Goal: Task Accomplishment & Management: Complete application form

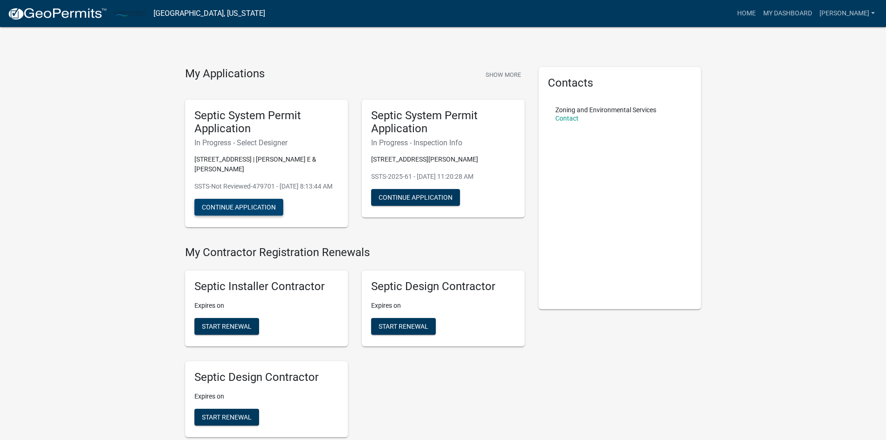
click at [254, 215] on button "Continue Application" at bounding box center [239, 207] width 89 height 17
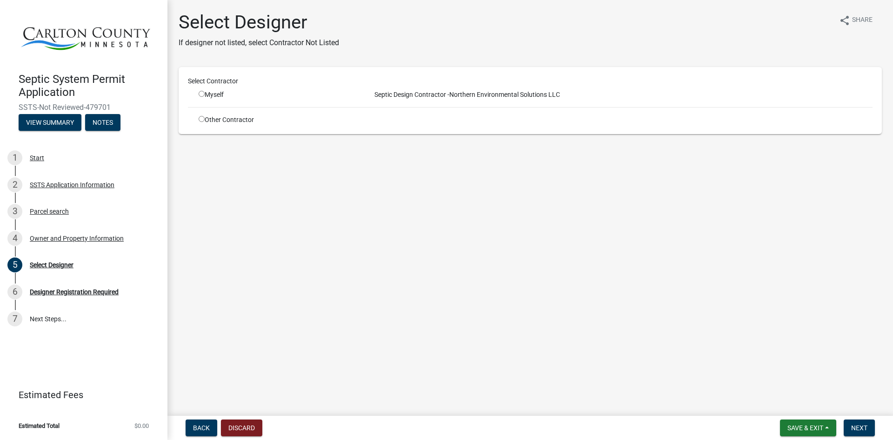
click at [201, 96] on input "radio" at bounding box center [202, 94] width 6 height 6
radio input "true"
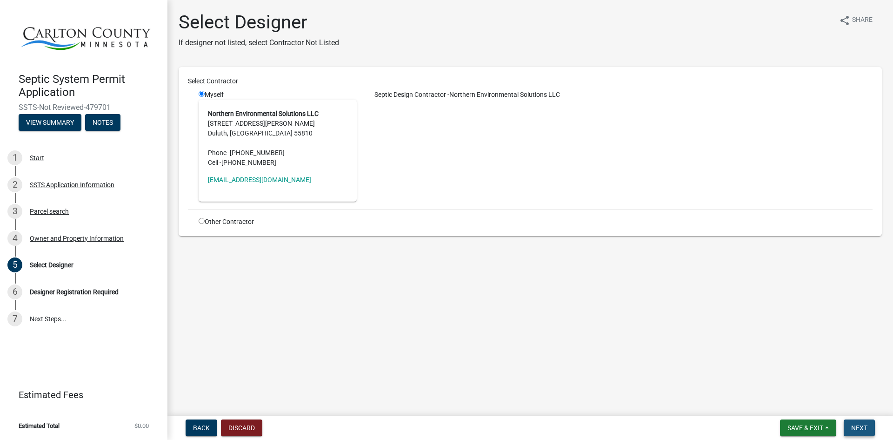
click at [857, 428] on span "Next" at bounding box center [860, 427] width 16 height 7
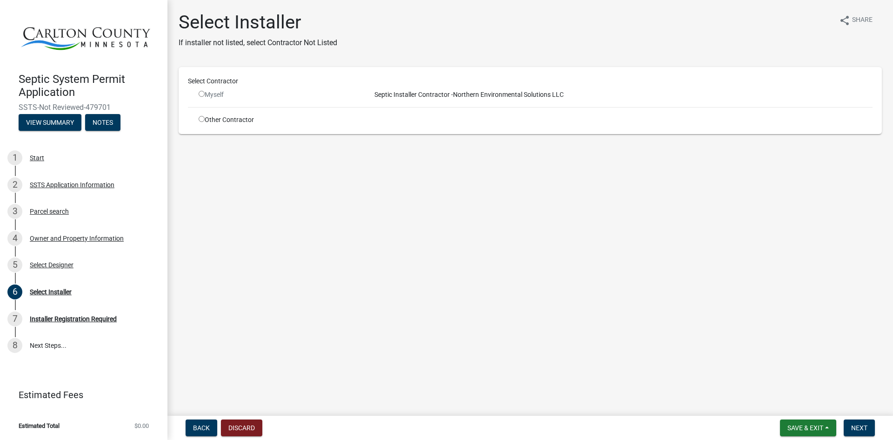
click at [203, 119] on input "radio" at bounding box center [202, 119] width 6 height 6
radio input "true"
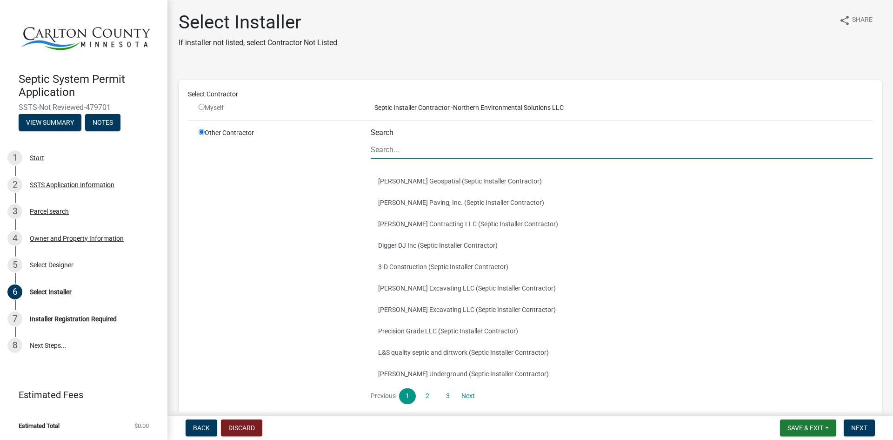
click at [392, 153] on input "Search" at bounding box center [622, 149] width 502 height 19
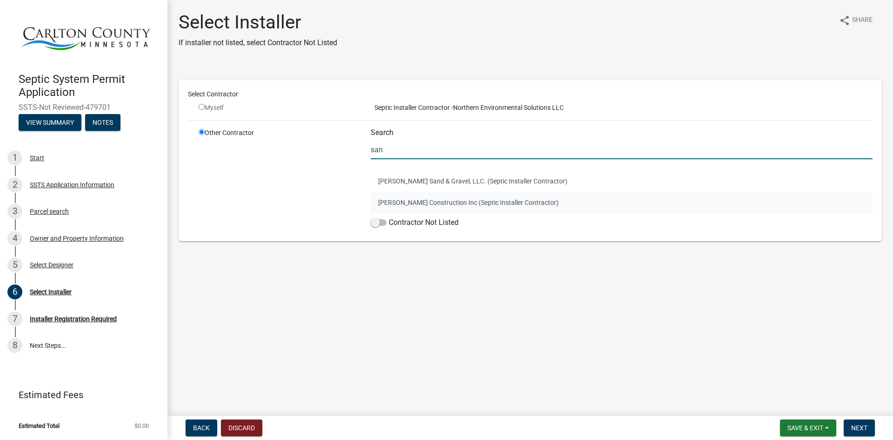
type input "san"
click at [423, 210] on button "[PERSON_NAME] Construction Inc (Septic Installer Contractor)" at bounding box center [622, 202] width 502 height 21
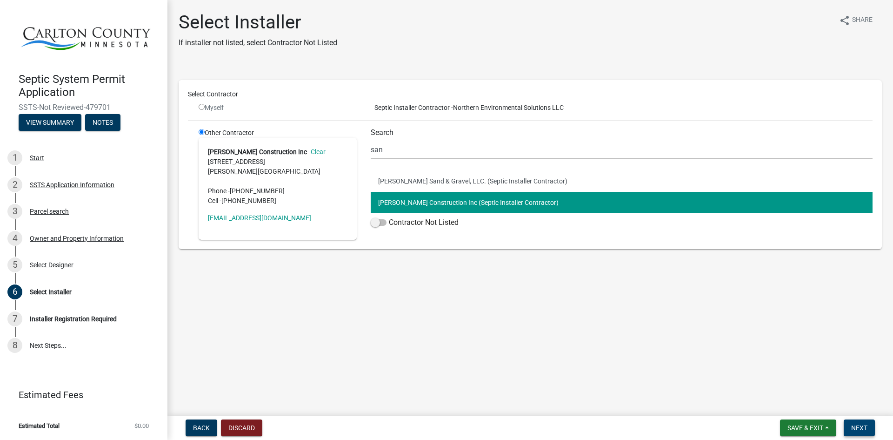
click at [854, 425] on span "Next" at bounding box center [860, 427] width 16 height 7
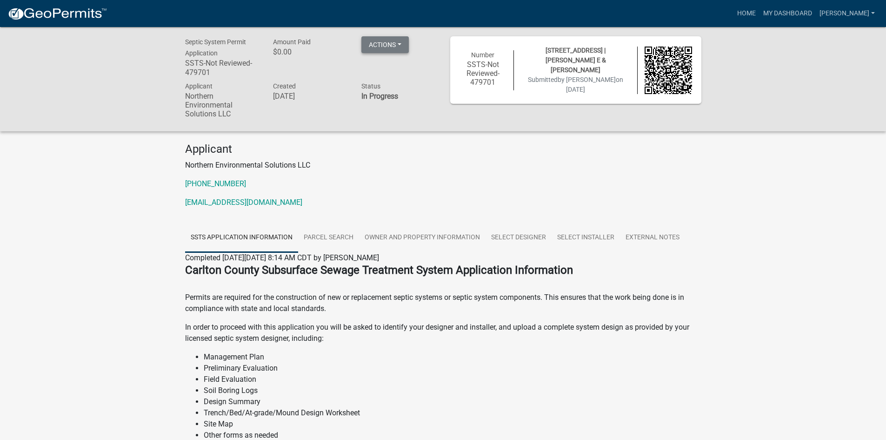
click at [385, 46] on button "Actions" at bounding box center [385, 44] width 47 height 17
click at [335, 236] on link "Parcel search" at bounding box center [328, 238] width 61 height 30
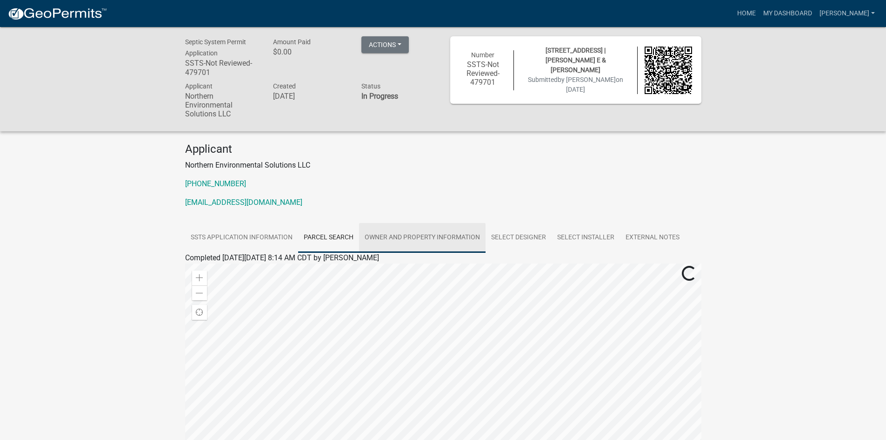
click at [405, 238] on link "Owner and Property Information" at bounding box center [422, 238] width 127 height 30
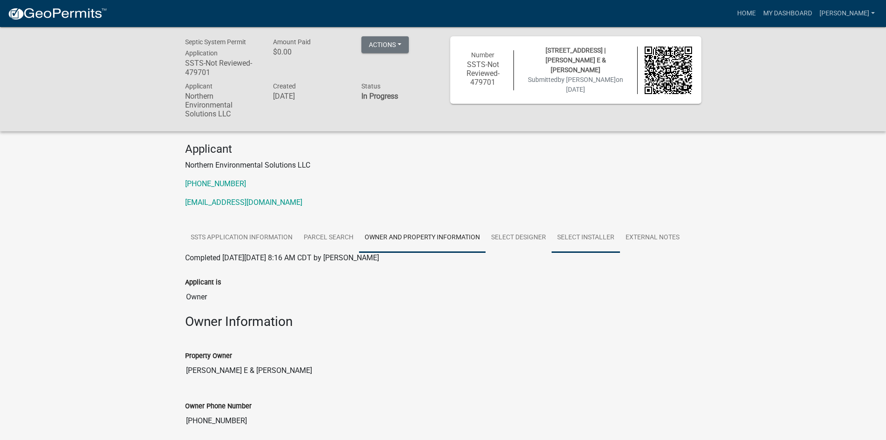
click at [571, 236] on link "Select Installer" at bounding box center [586, 238] width 68 height 30
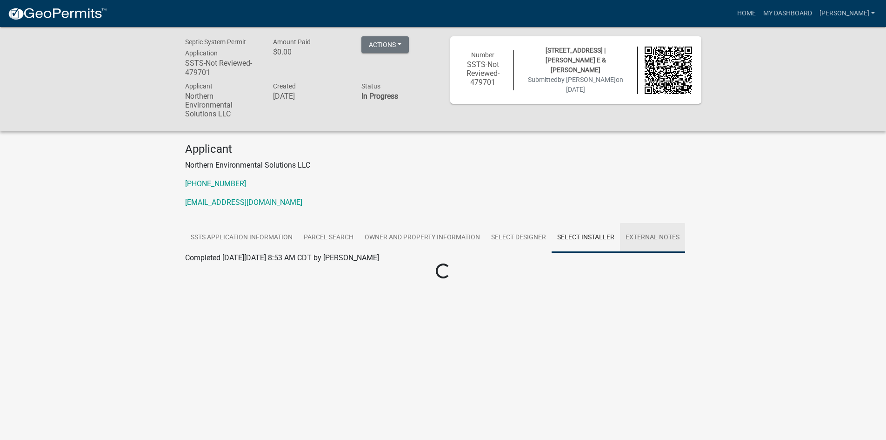
click at [644, 238] on link "External Notes" at bounding box center [652, 238] width 65 height 30
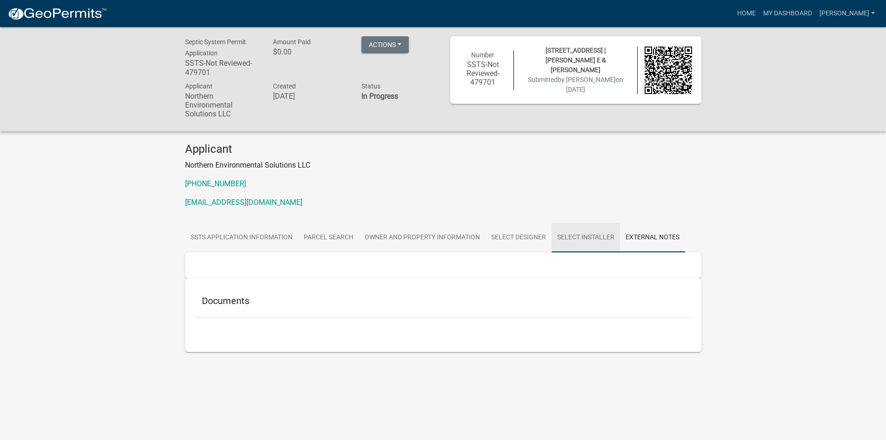
click at [575, 235] on link "Select Installer" at bounding box center [586, 238] width 68 height 30
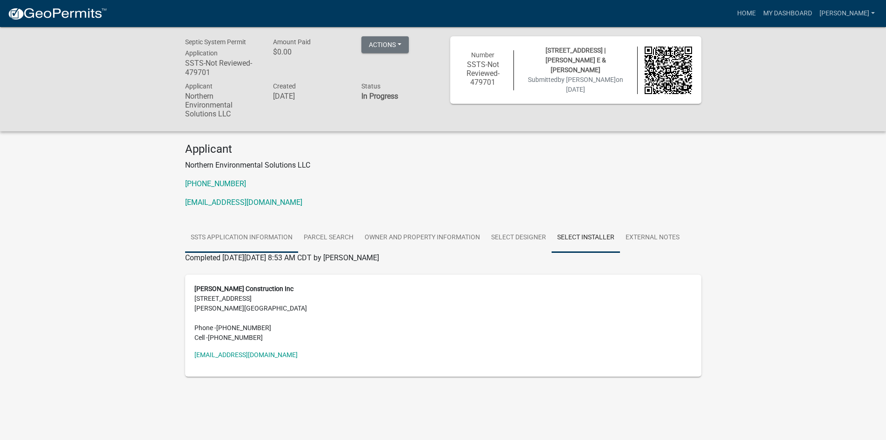
click at [243, 238] on link "SSTS Application Information" at bounding box center [241, 238] width 113 height 30
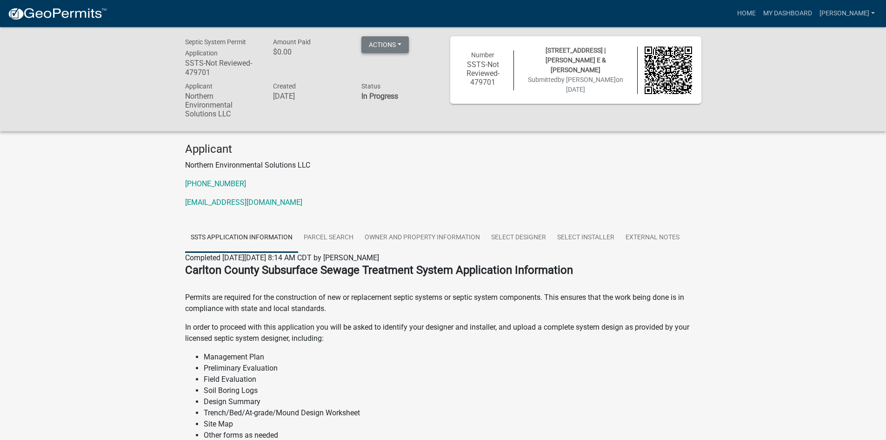
click at [389, 47] on button "Actions" at bounding box center [385, 44] width 47 height 17
click at [800, 13] on link "My Dashboard" at bounding box center [788, 14] width 56 height 18
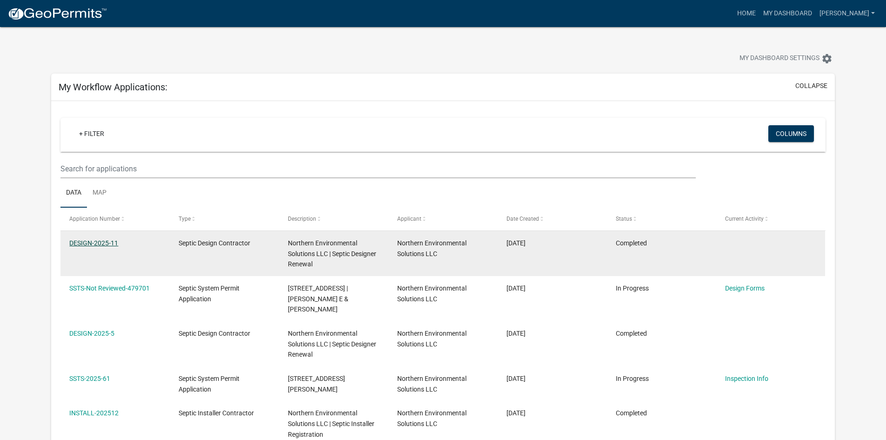
click at [105, 244] on link "DESIGN-2025-11" at bounding box center [93, 242] width 49 height 7
click at [745, 244] on datatable-body-cell at bounding box center [770, 253] width 109 height 45
click at [102, 245] on link "DESIGN-2025-11" at bounding box center [93, 242] width 49 height 7
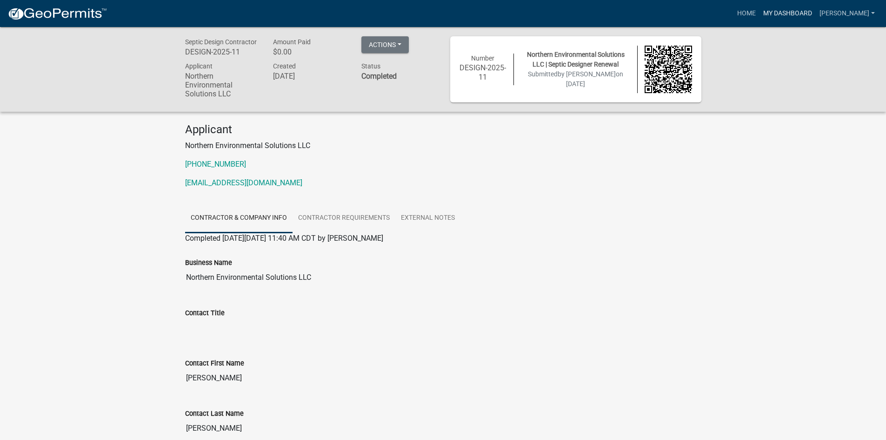
click at [811, 14] on link "My Dashboard" at bounding box center [788, 14] width 56 height 18
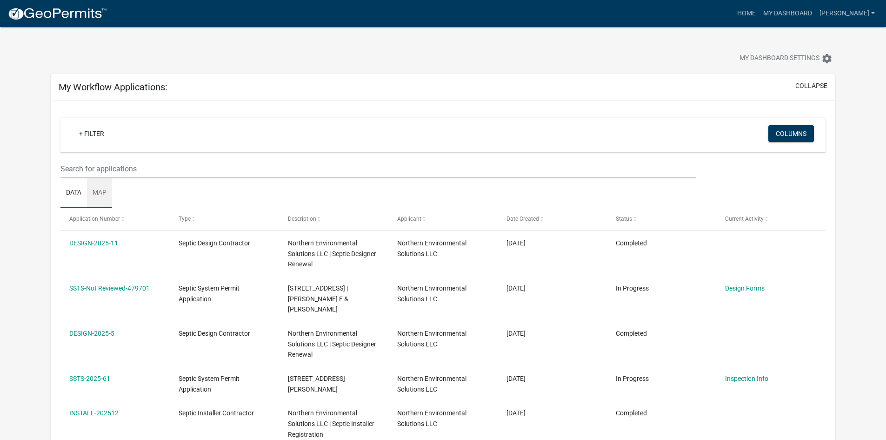
click at [103, 194] on link "Map" at bounding box center [99, 193] width 25 height 30
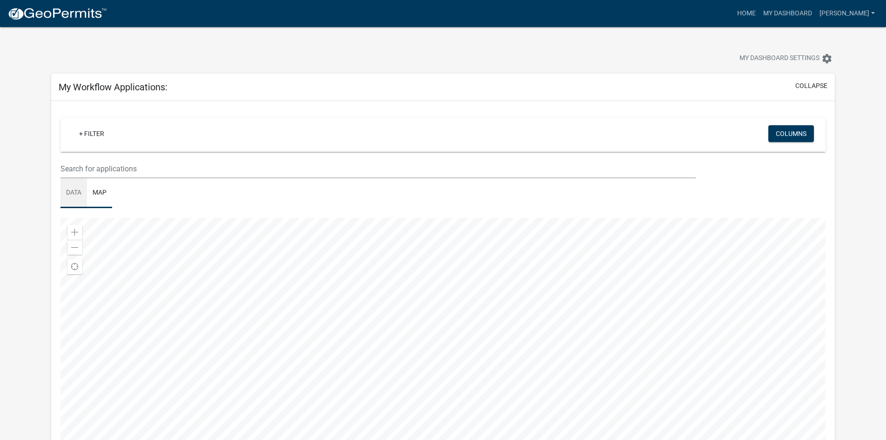
click at [79, 191] on link "Data" at bounding box center [73, 193] width 27 height 30
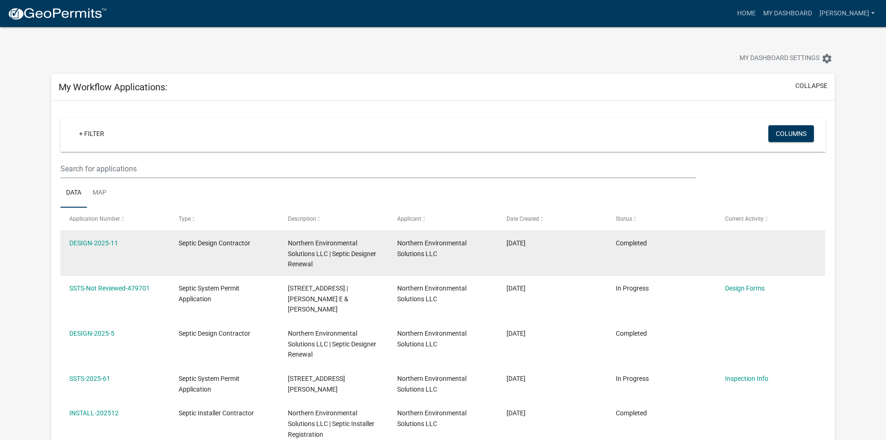
click at [450, 261] on datatable-body-cell "Northern Environmental Solutions LLC" at bounding box center [443, 253] width 109 height 45
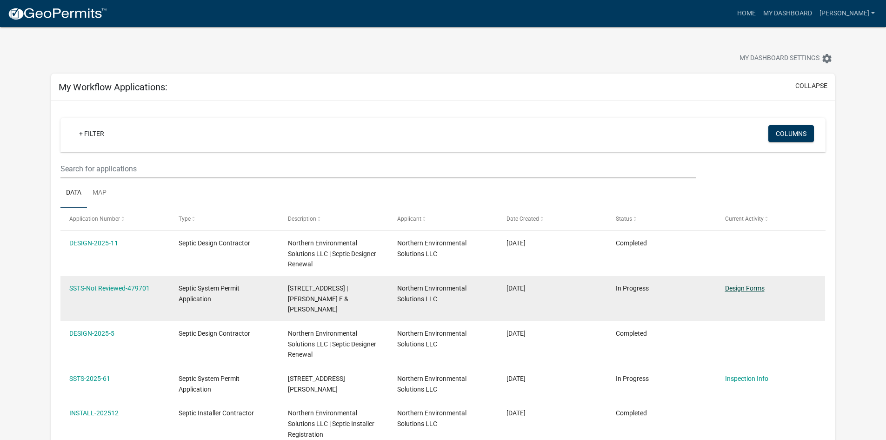
click at [743, 286] on link "Design Forms" at bounding box center [745, 287] width 40 height 7
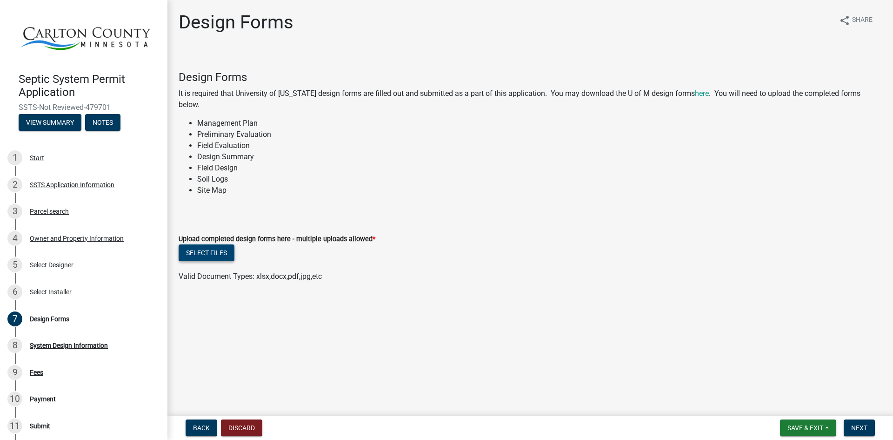
click at [219, 257] on button "Select files" at bounding box center [207, 252] width 56 height 17
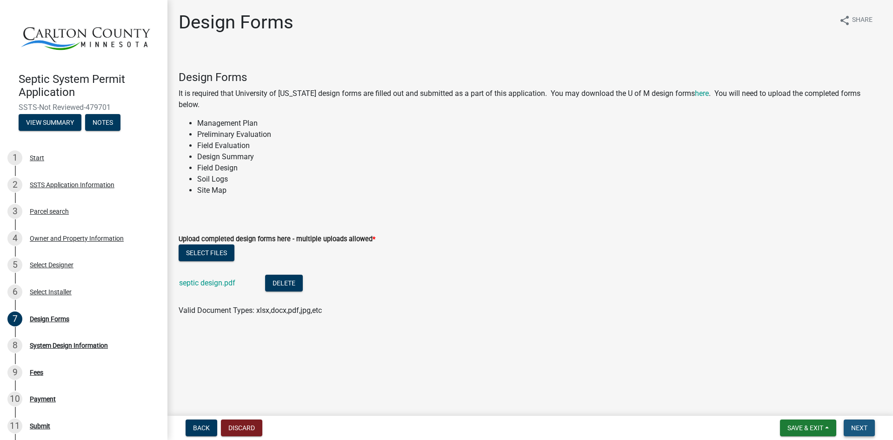
click at [858, 425] on span "Next" at bounding box center [860, 427] width 16 height 7
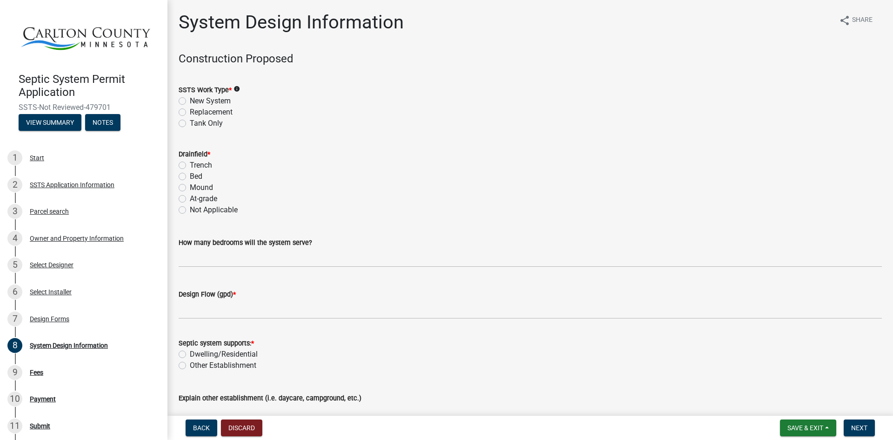
click at [190, 101] on label "New System" at bounding box center [210, 100] width 41 height 11
click at [190, 101] on input "New System" at bounding box center [193, 98] width 6 height 6
radio input "true"
click at [190, 188] on label "Mound" at bounding box center [201, 187] width 23 height 11
click at [190, 188] on input "Mound" at bounding box center [193, 185] width 6 height 6
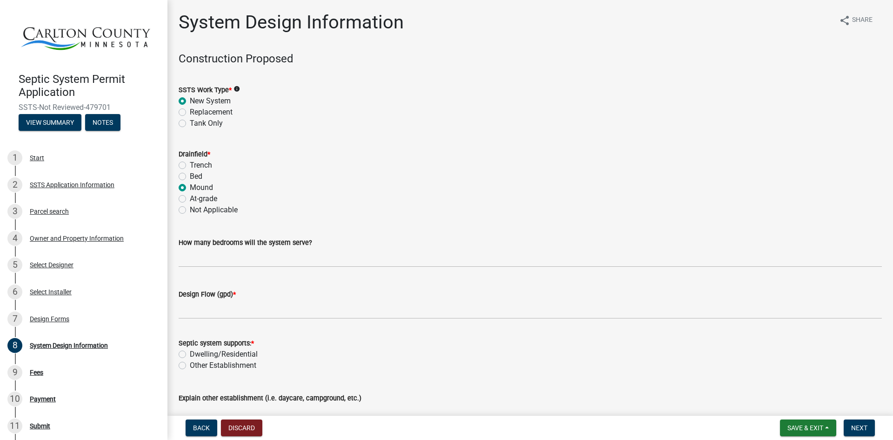
radio input "true"
click at [212, 295] on label "Design Flow (gpd) *" at bounding box center [207, 294] width 57 height 7
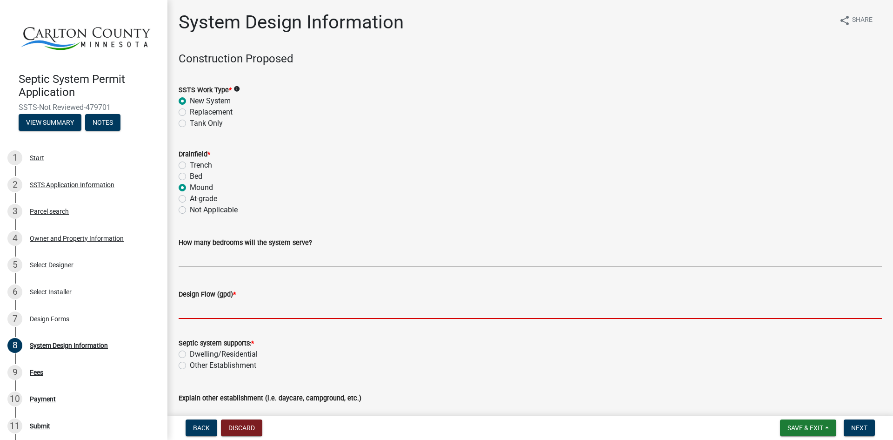
click at [212, 300] on input "Design Flow (gpd) *" at bounding box center [531, 309] width 704 height 19
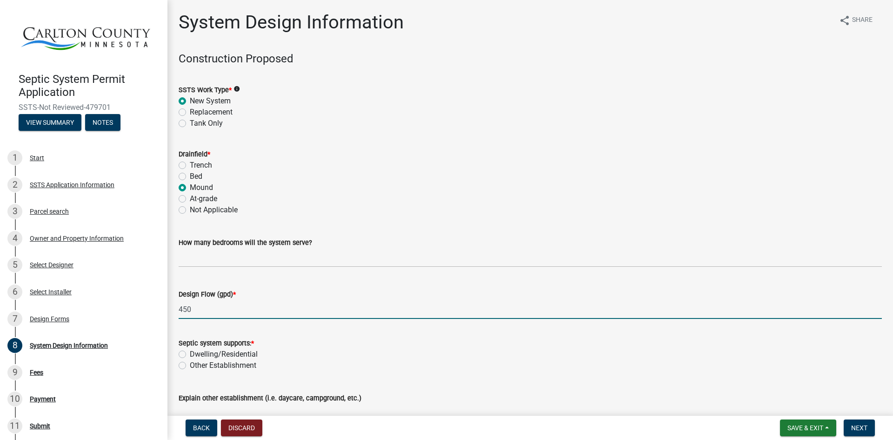
scroll to position [93, 0]
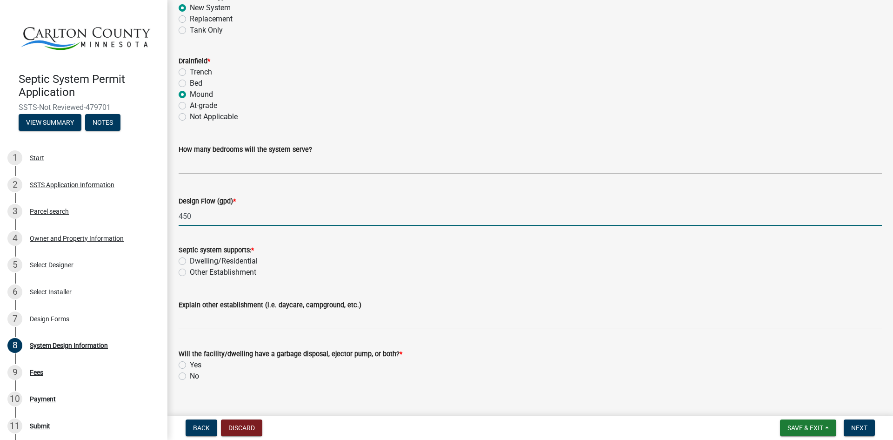
type input "450"
click at [190, 261] on label "Dwelling/Residential" at bounding box center [224, 260] width 68 height 11
click at [190, 261] on input "Dwelling/Residential" at bounding box center [193, 258] width 6 height 6
radio input "true"
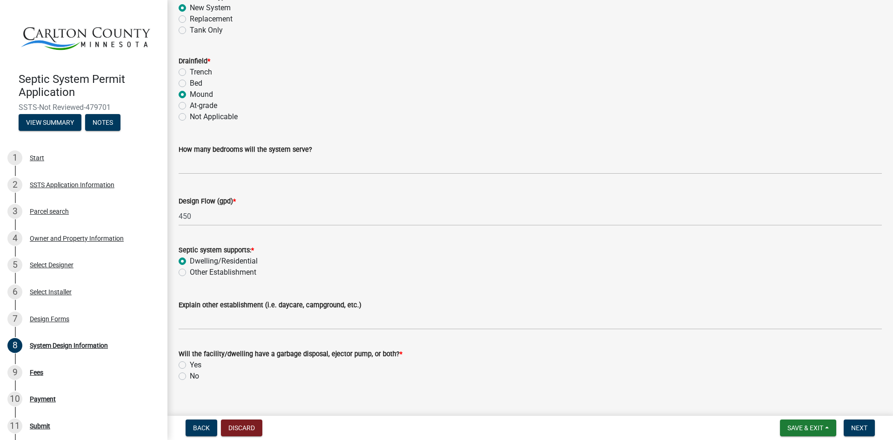
scroll to position [107, 0]
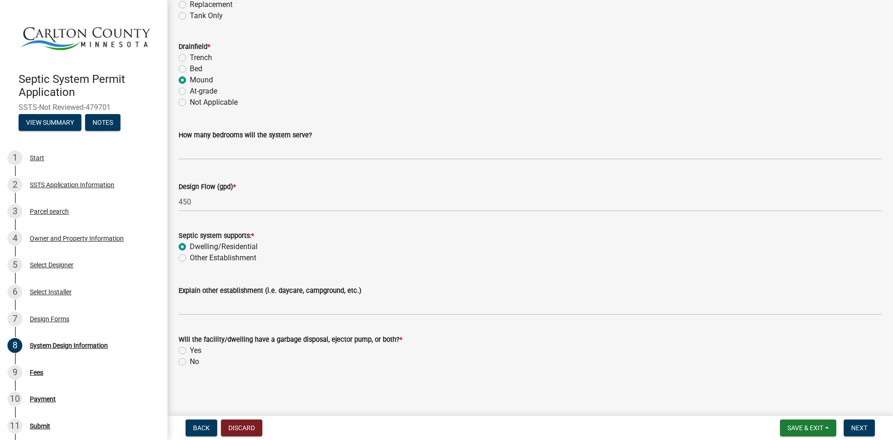
click at [190, 362] on label "No" at bounding box center [194, 361] width 9 height 11
click at [190, 362] on input "No" at bounding box center [193, 359] width 6 height 6
radio input "true"
click at [867, 426] on span "Next" at bounding box center [860, 427] width 16 height 7
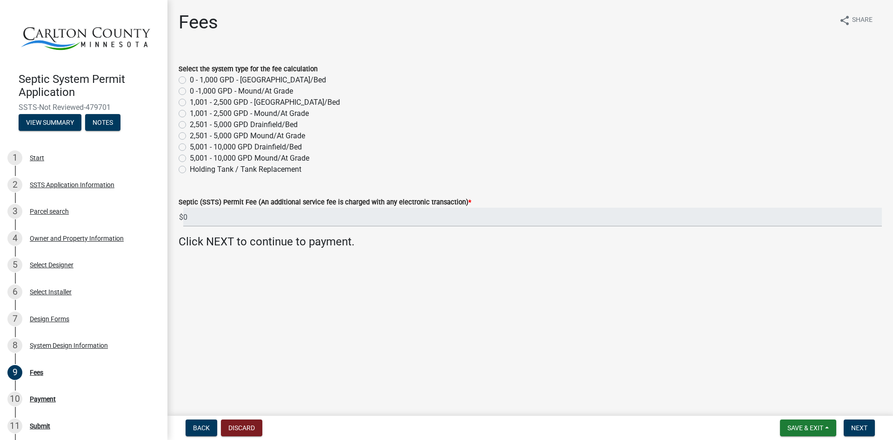
click at [187, 91] on div "0 -1,000 GPD - Mound/At Grade" at bounding box center [531, 91] width 704 height 11
click at [190, 89] on label "0 -1,000 GPD - Mound/At Grade" at bounding box center [241, 91] width 103 height 11
click at [190, 89] on input "0 -1,000 GPD - Mound/At Grade" at bounding box center [193, 89] width 6 height 6
radio input "true"
click at [865, 427] on span "Next" at bounding box center [860, 427] width 16 height 7
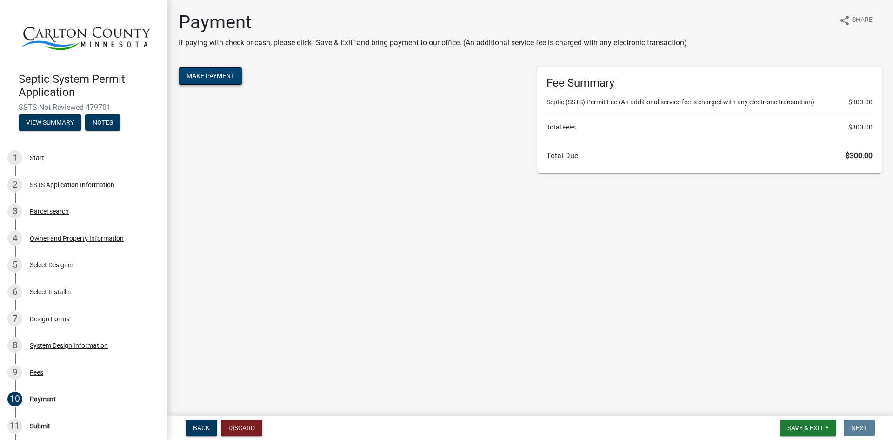
click at [201, 76] on button "Make Payment" at bounding box center [211, 76] width 64 height 18
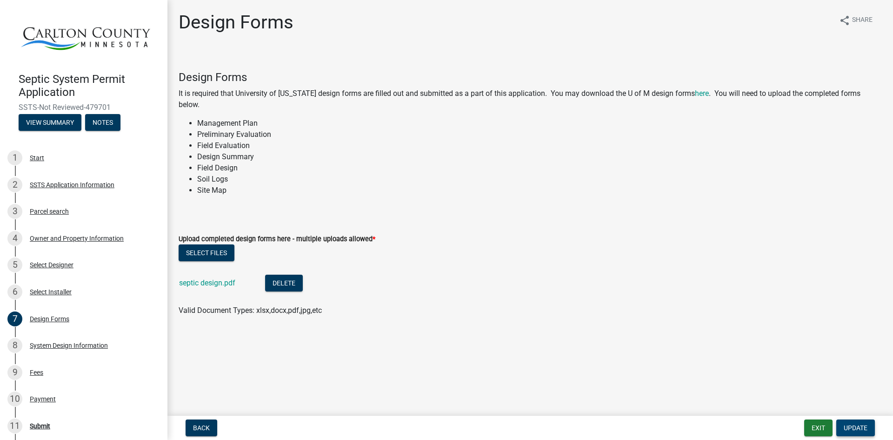
click at [859, 430] on span "Update" at bounding box center [856, 427] width 24 height 7
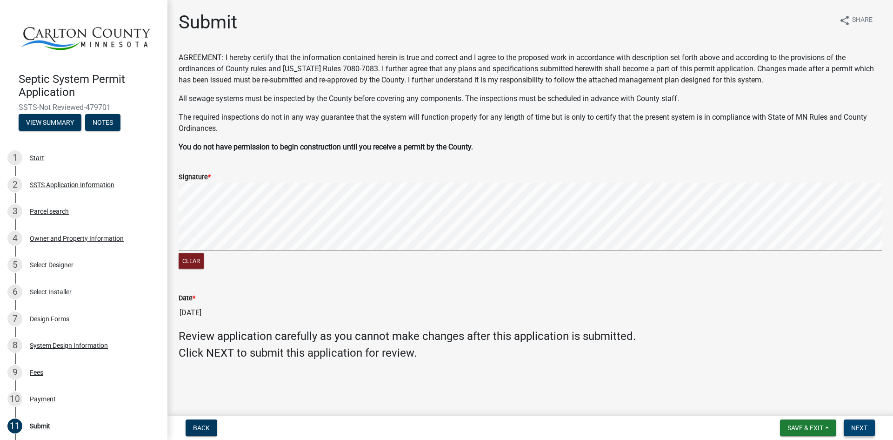
click at [858, 426] on span "Next" at bounding box center [860, 427] width 16 height 7
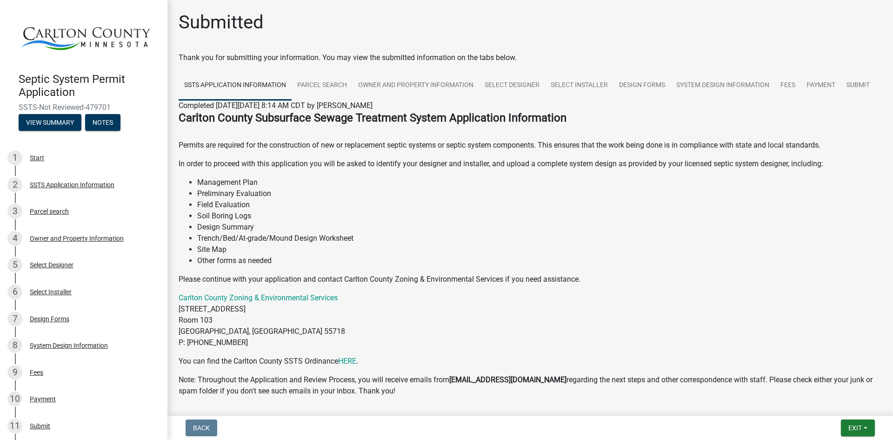
scroll to position [69, 0]
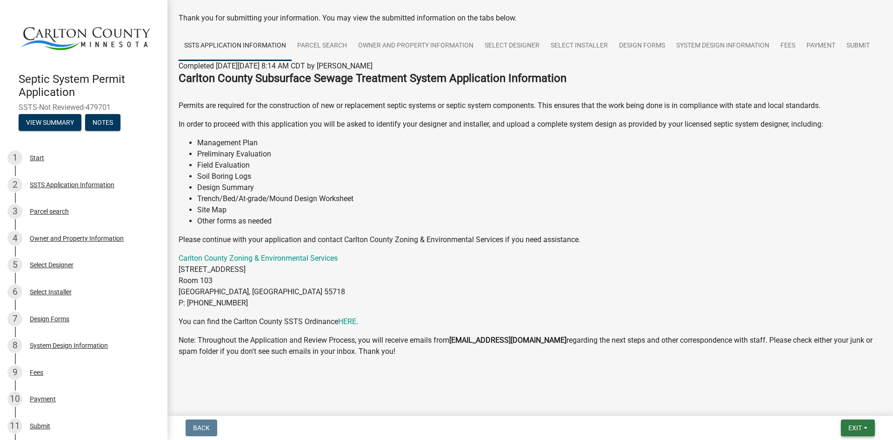
click at [852, 427] on span "Exit" at bounding box center [855, 427] width 13 height 7
click at [839, 387] on button "Save" at bounding box center [838, 381] width 74 height 22
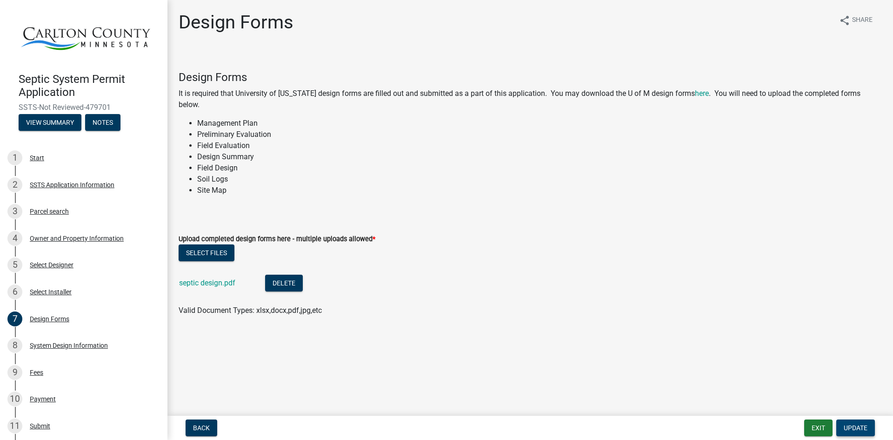
click at [856, 425] on span "Update" at bounding box center [856, 427] width 24 height 7
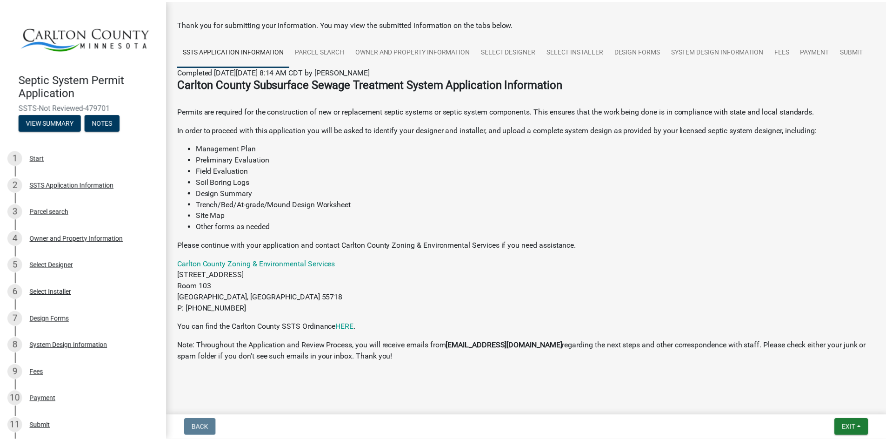
scroll to position [69, 0]
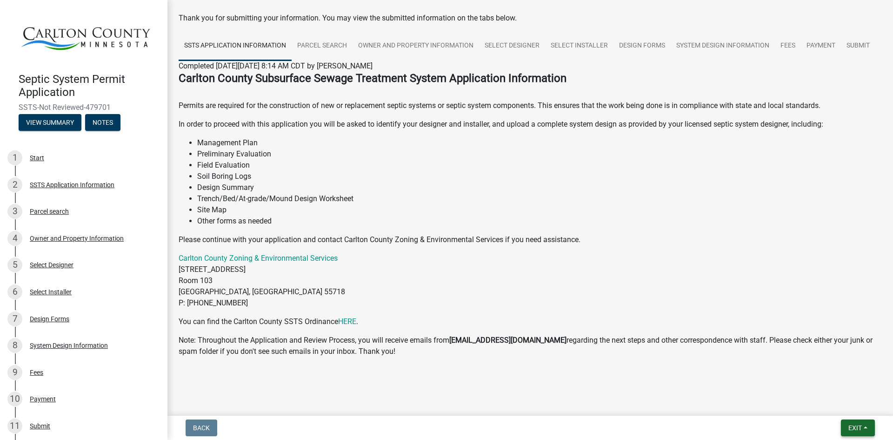
click at [855, 425] on span "Exit" at bounding box center [855, 427] width 13 height 7
click at [852, 403] on button "Save & Exit" at bounding box center [838, 403] width 74 height 22
